Goal: Understand site structure: Understand site structure

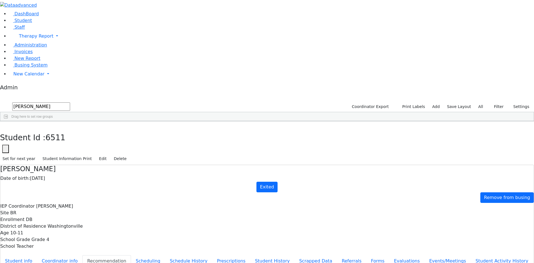
scroll to position [384, 0]
click at [8, 121] on button "button" at bounding box center [4, 127] width 8 height 12
click at [7, 93] on button "button" at bounding box center [3, 95] width 7 height 4
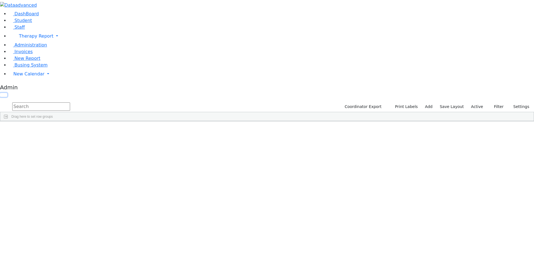
click at [7, 93] on button "button" at bounding box center [3, 95] width 7 height 4
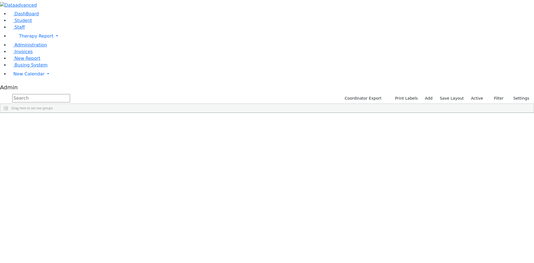
click at [0, 0] on button "button" at bounding box center [0, 0] width 0 height 0
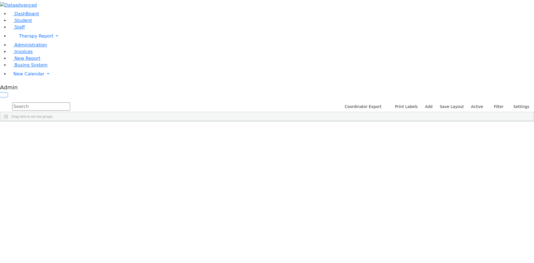
click at [7, 93] on button "button" at bounding box center [3, 95] width 7 height 4
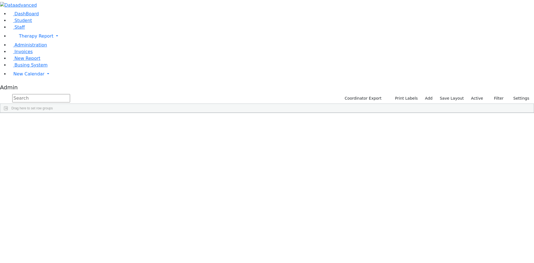
click at [0, 0] on button "button" at bounding box center [0, 0] width 0 height 0
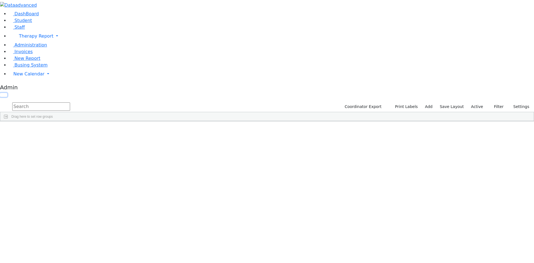
click at [7, 93] on button "button" at bounding box center [3, 95] width 7 height 4
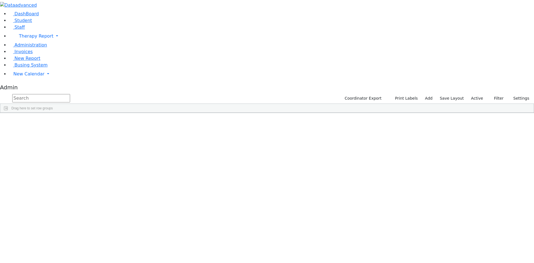
click at [0, 0] on button "button" at bounding box center [0, 0] width 0 height 0
